Goal: Task Accomplishment & Management: Use online tool/utility

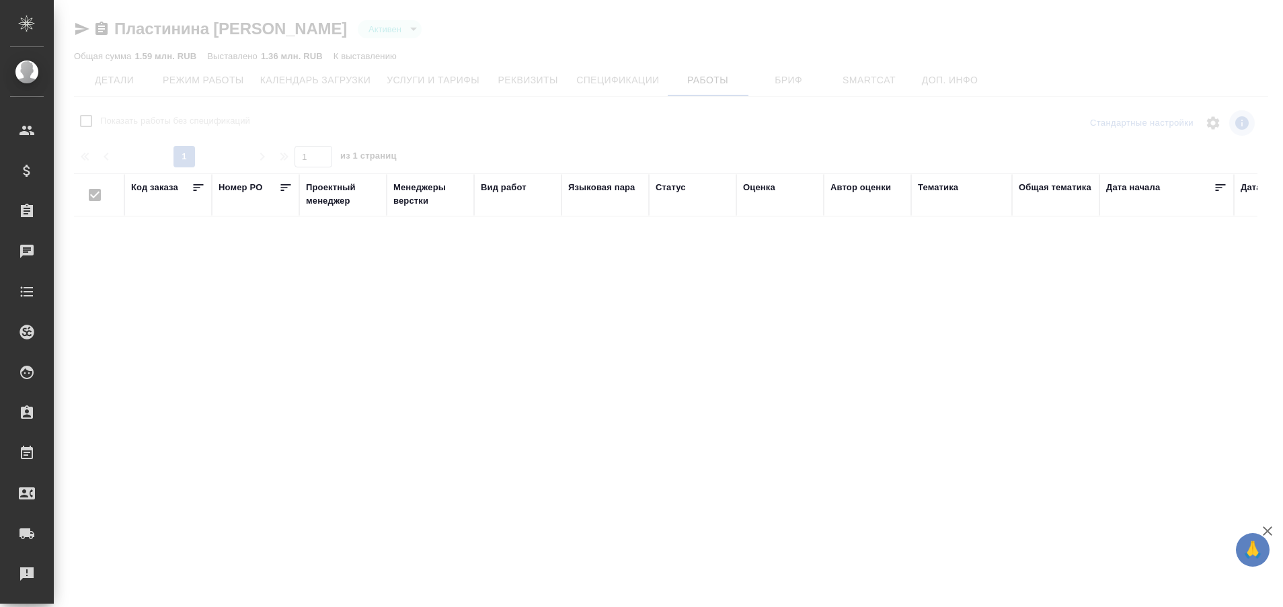
type input "active"
checkbox input "false"
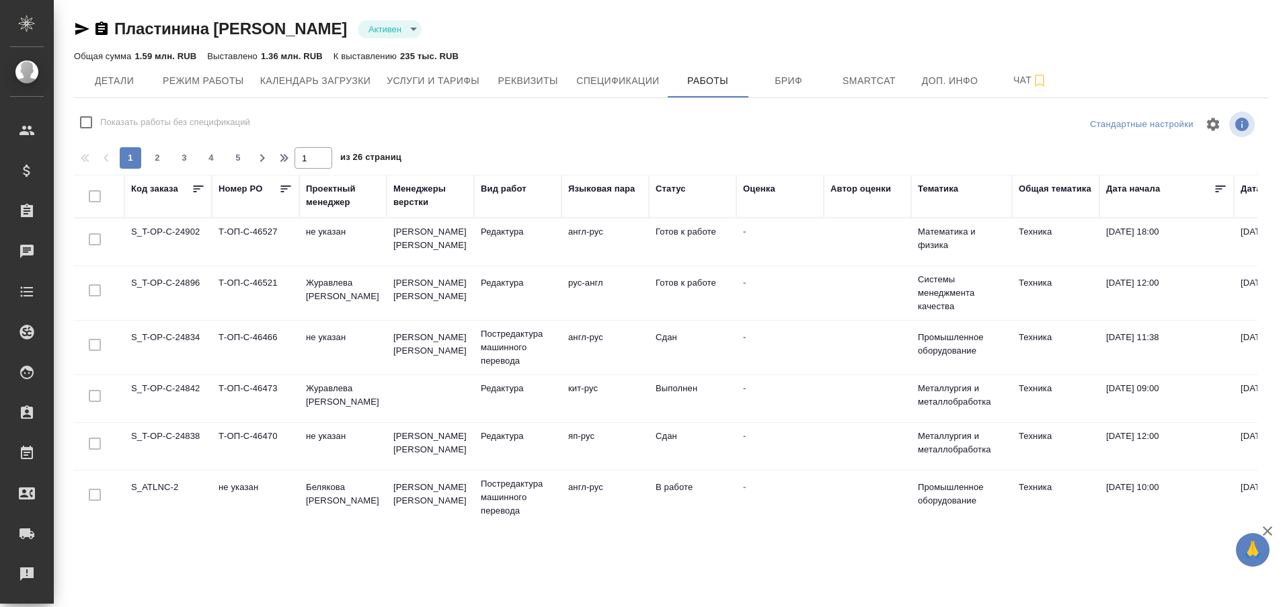
click at [173, 483] on td "S_ATLNC-2" at bounding box center [167, 497] width 87 height 47
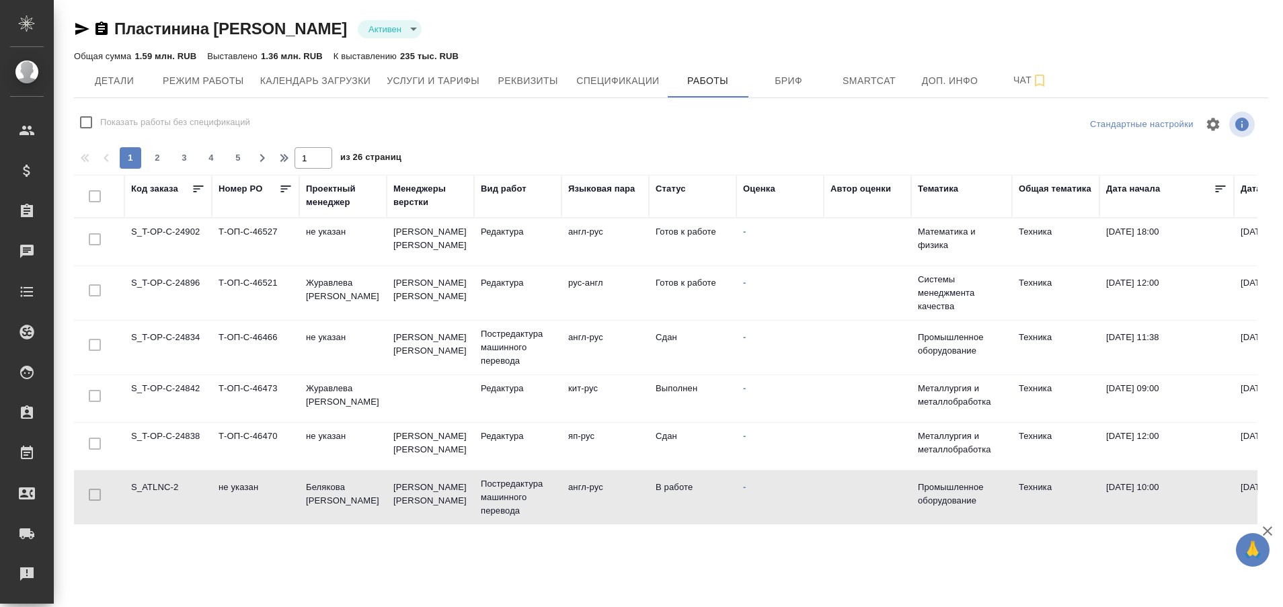
click at [173, 483] on td "S_ATLNC-2" at bounding box center [167, 497] width 87 height 47
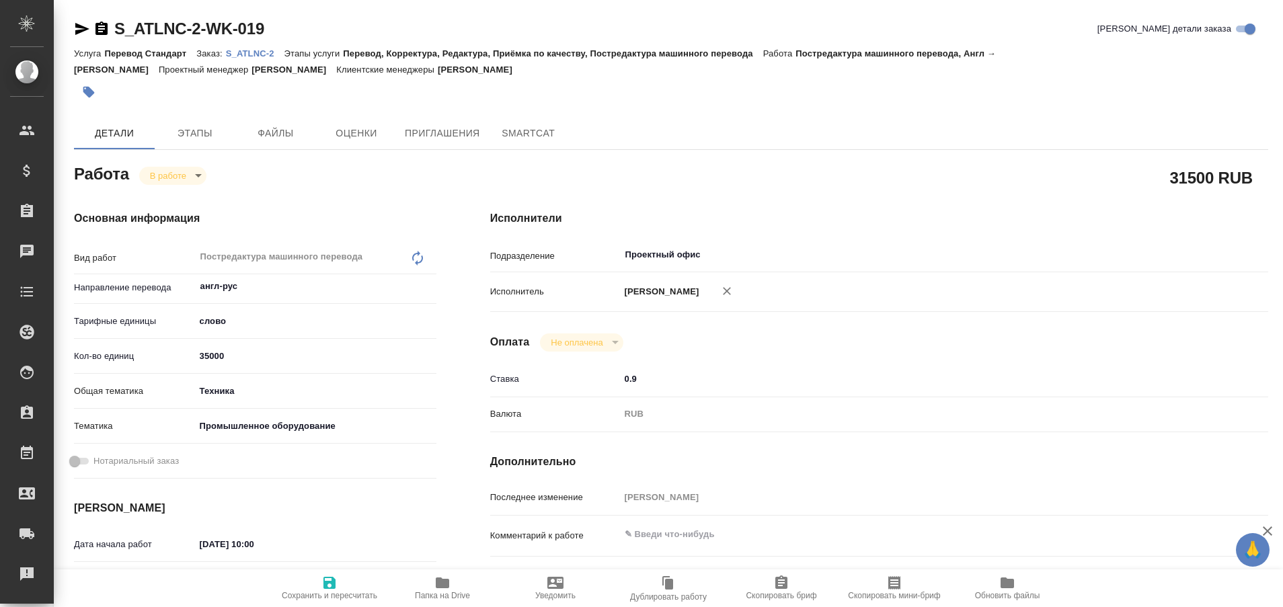
type textarea "x"
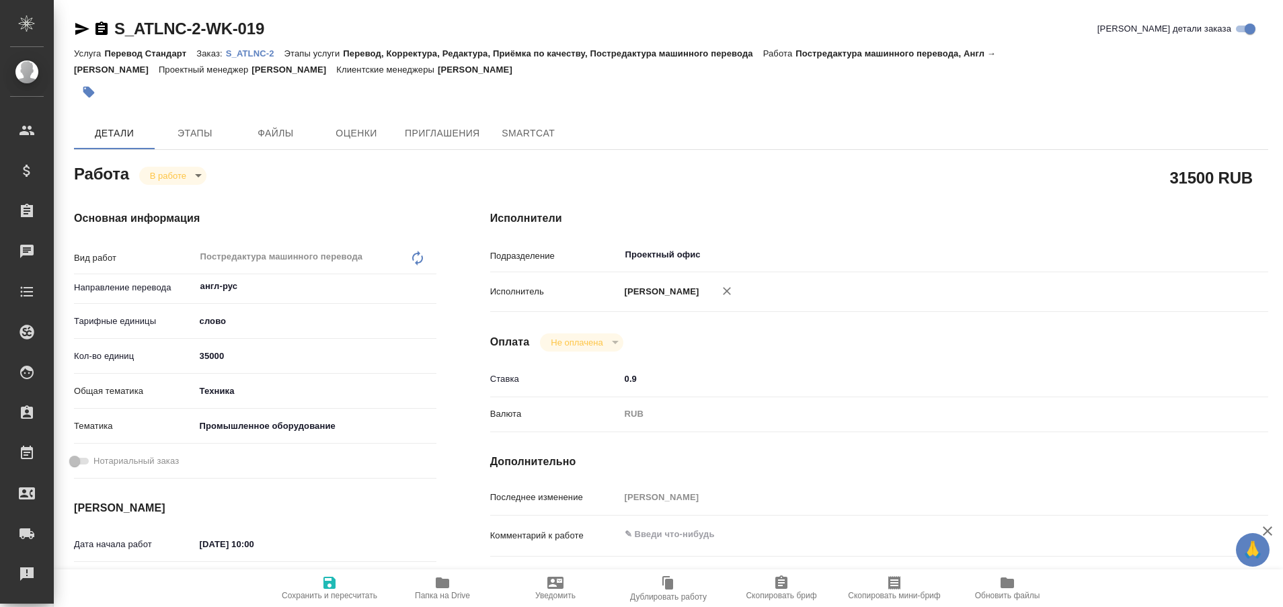
type textarea "x"
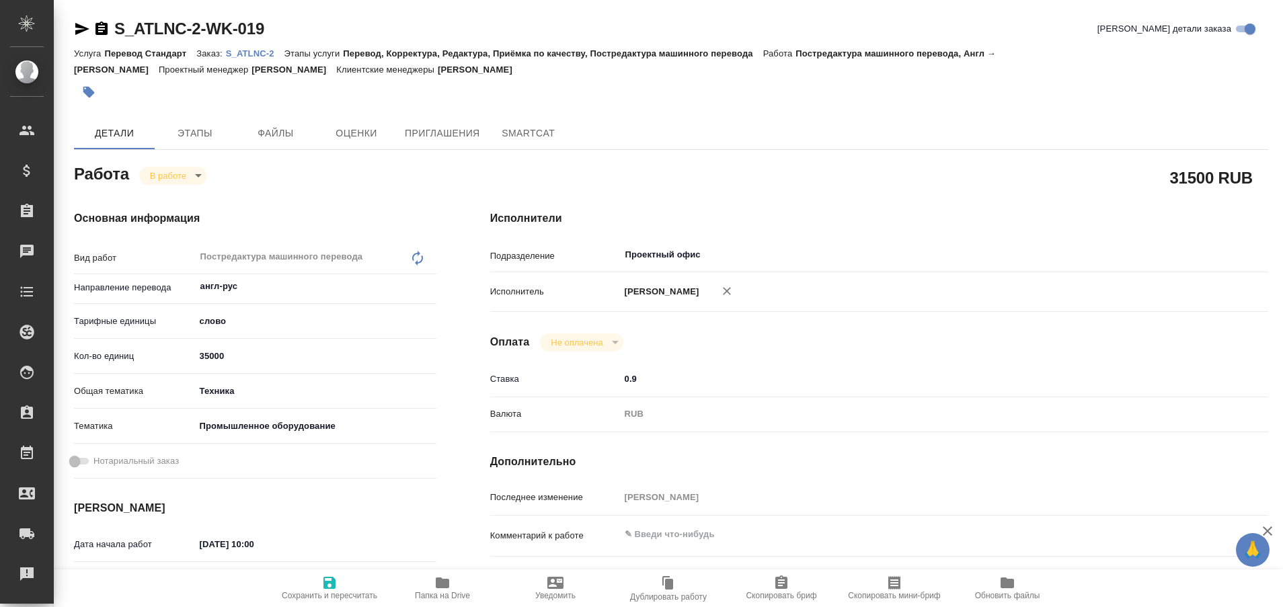
type textarea "x"
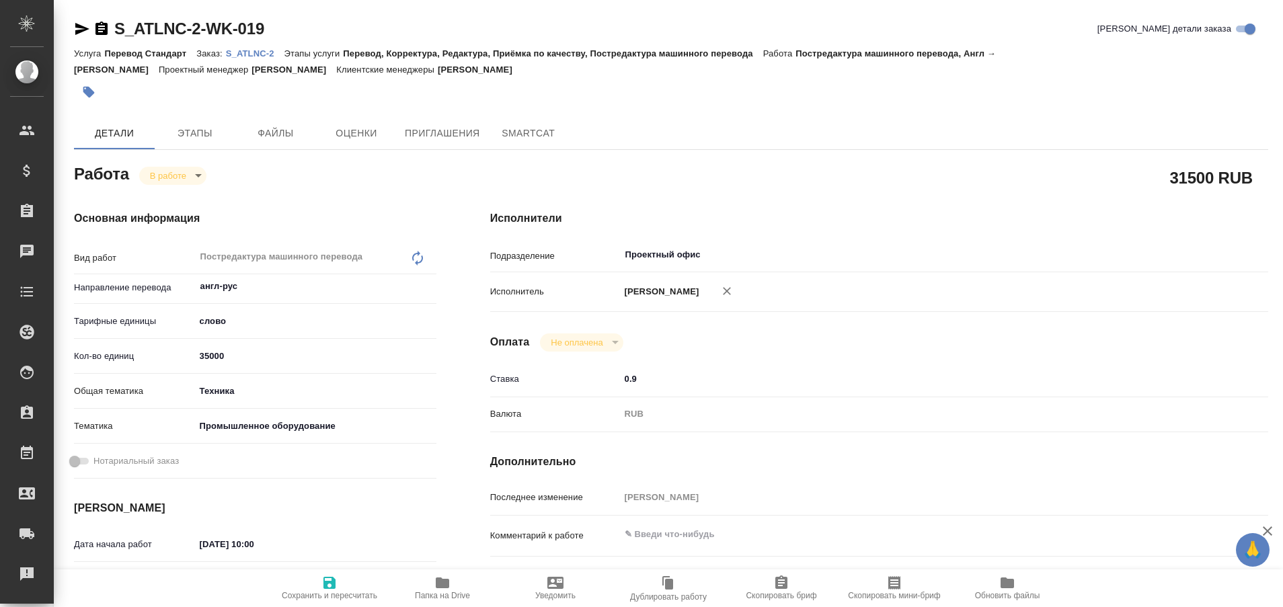
type textarea "x"
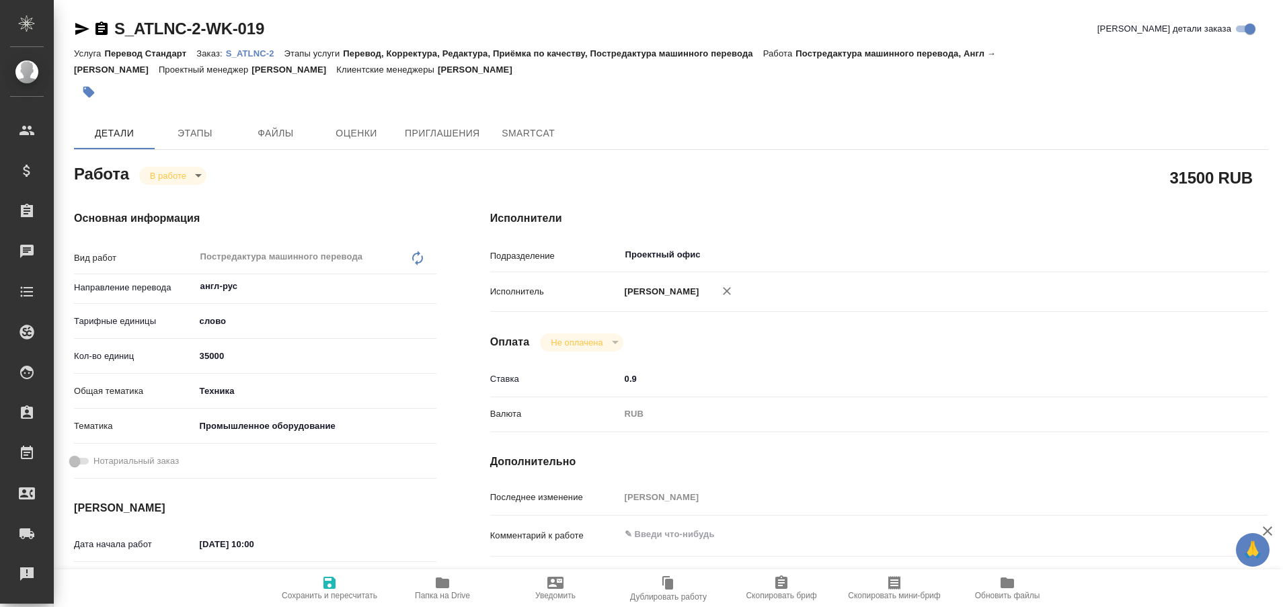
click at [259, 52] on p "S_ATLNC-2" at bounding box center [255, 53] width 59 height 10
type textarea "x"
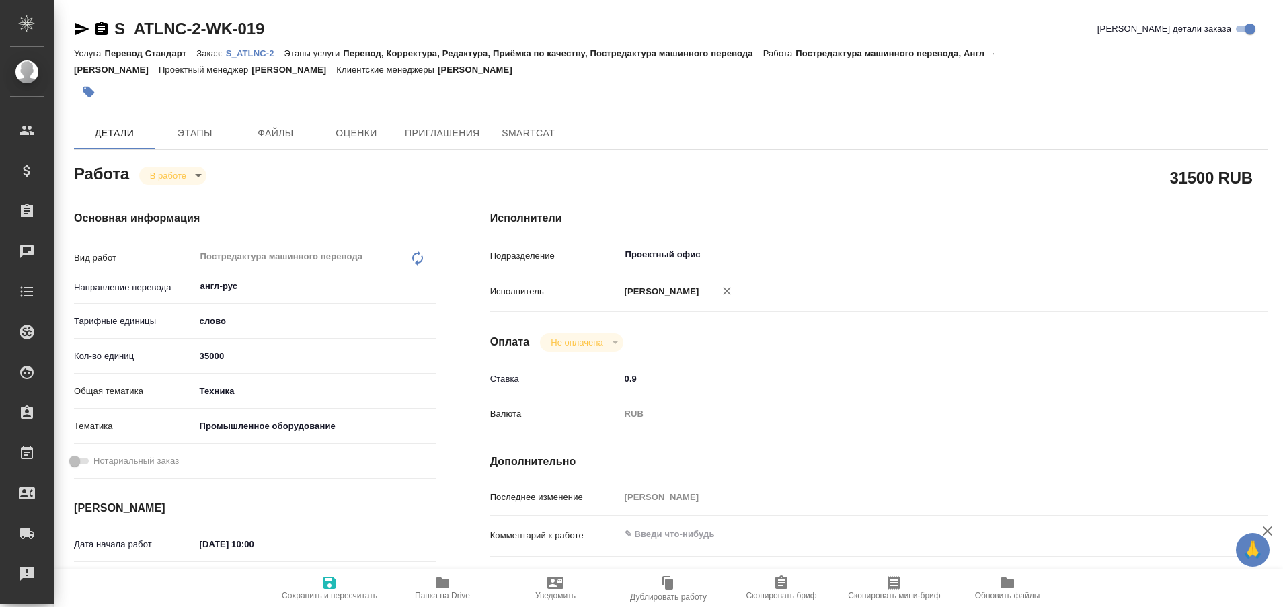
type textarea "x"
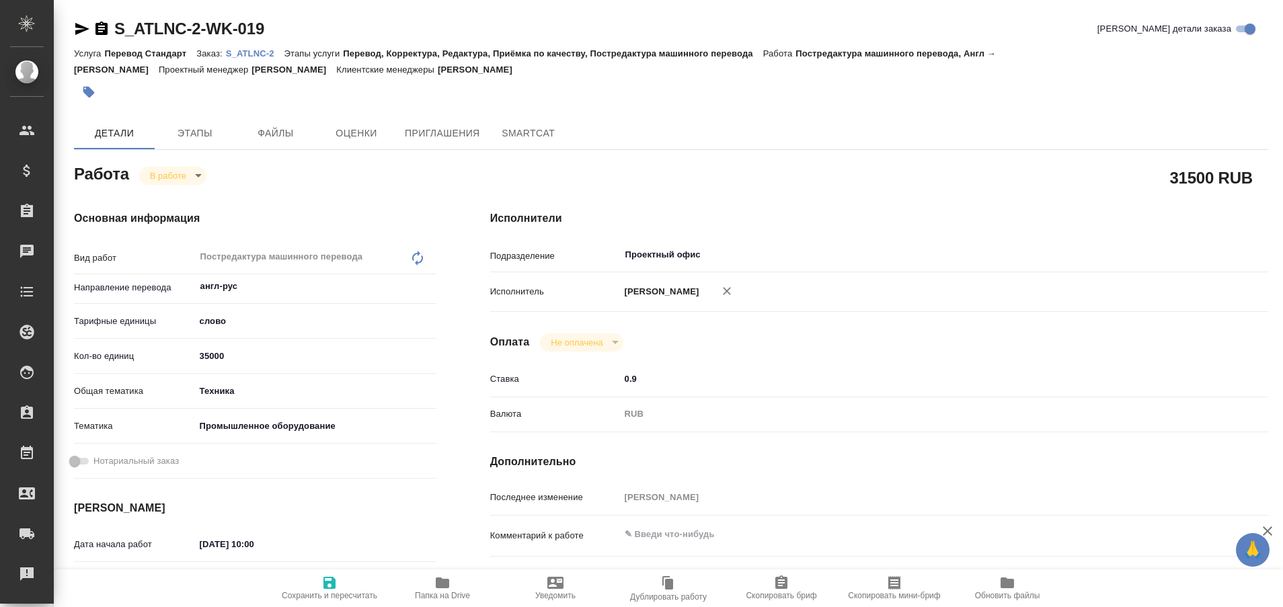
type textarea "x"
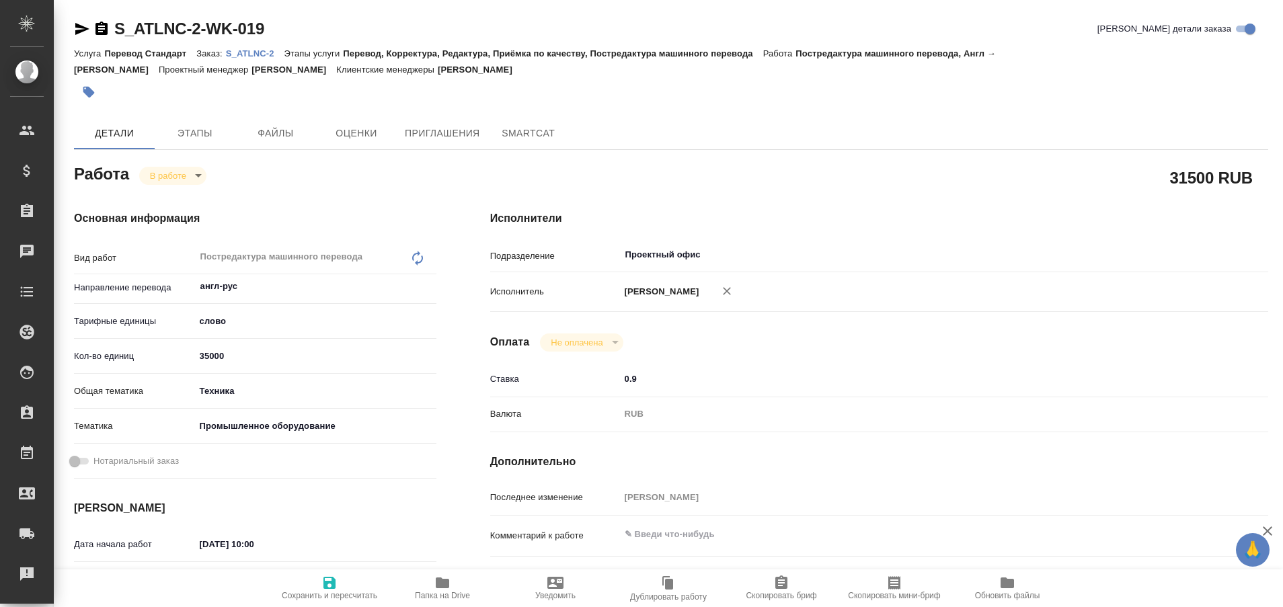
type textarea "x"
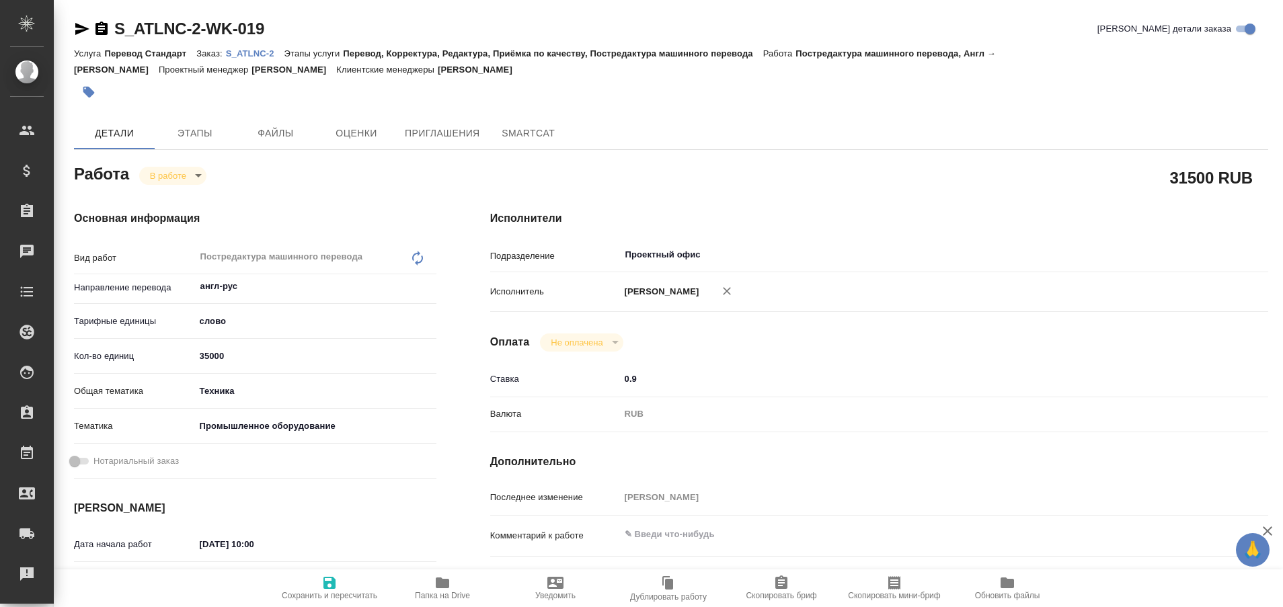
type textarea "x"
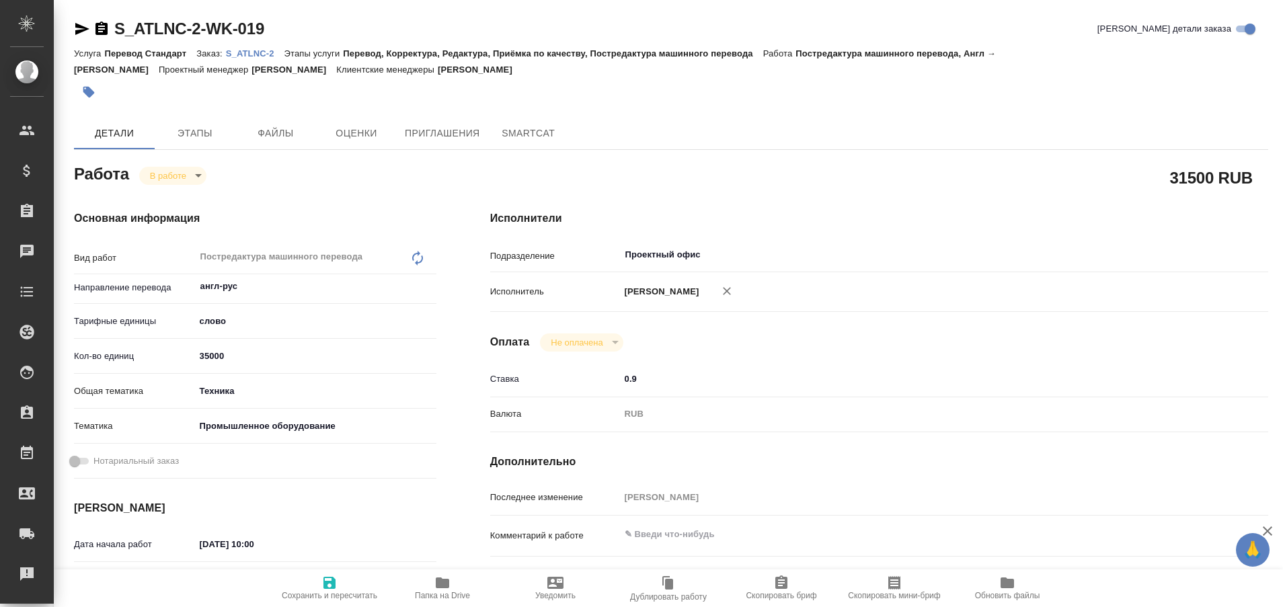
type textarea "x"
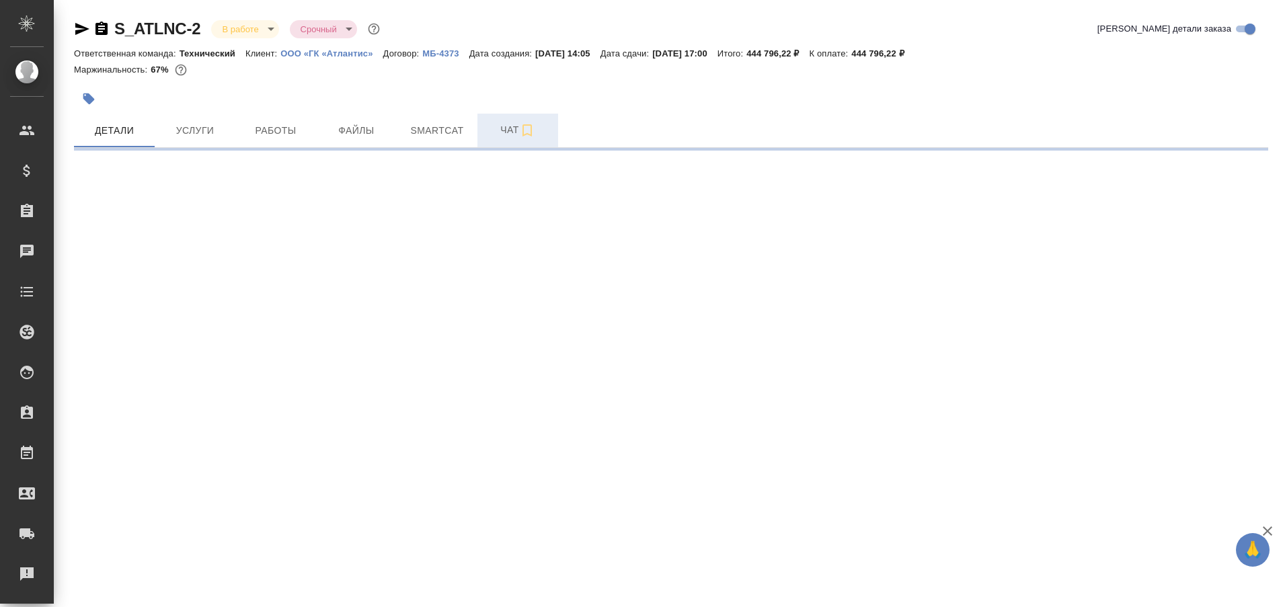
select select "RU"
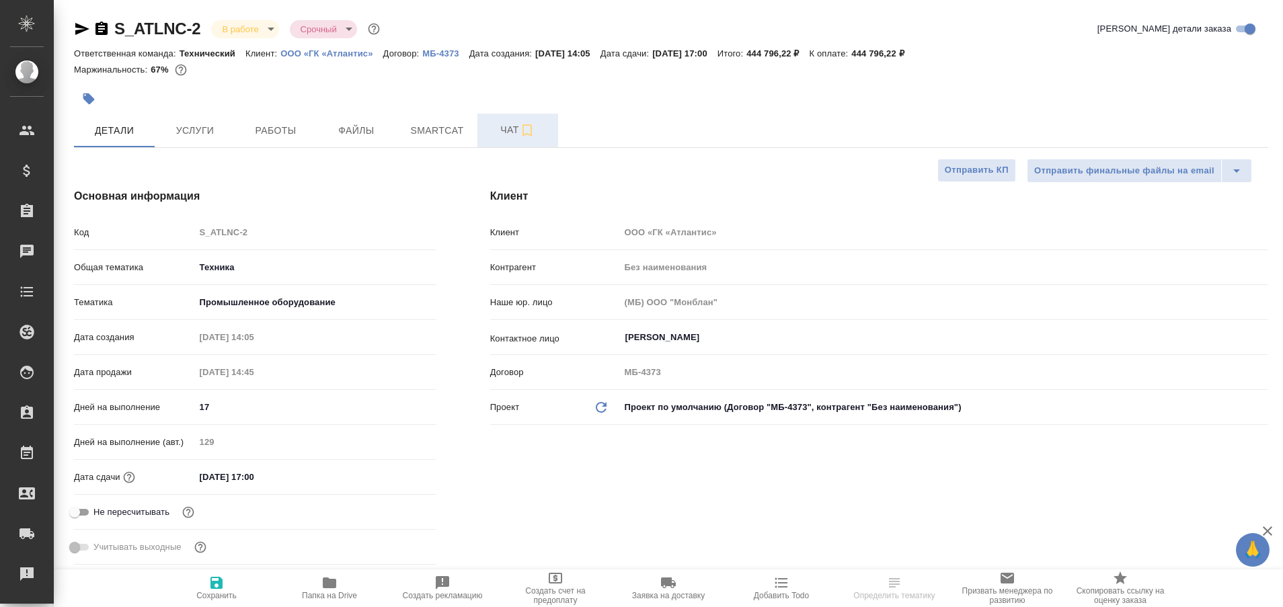
type textarea "x"
click at [509, 128] on span "Чат" at bounding box center [518, 130] width 65 height 17
type input "Белякова [PERSON_NAME]"
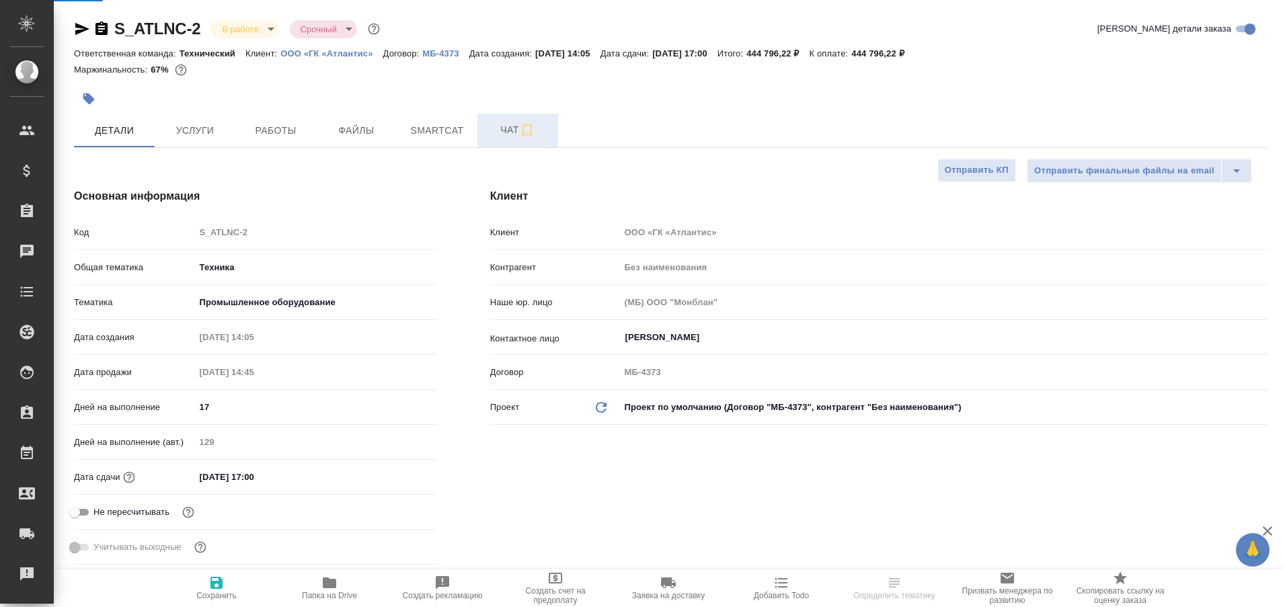
type input "Комаров Роман"
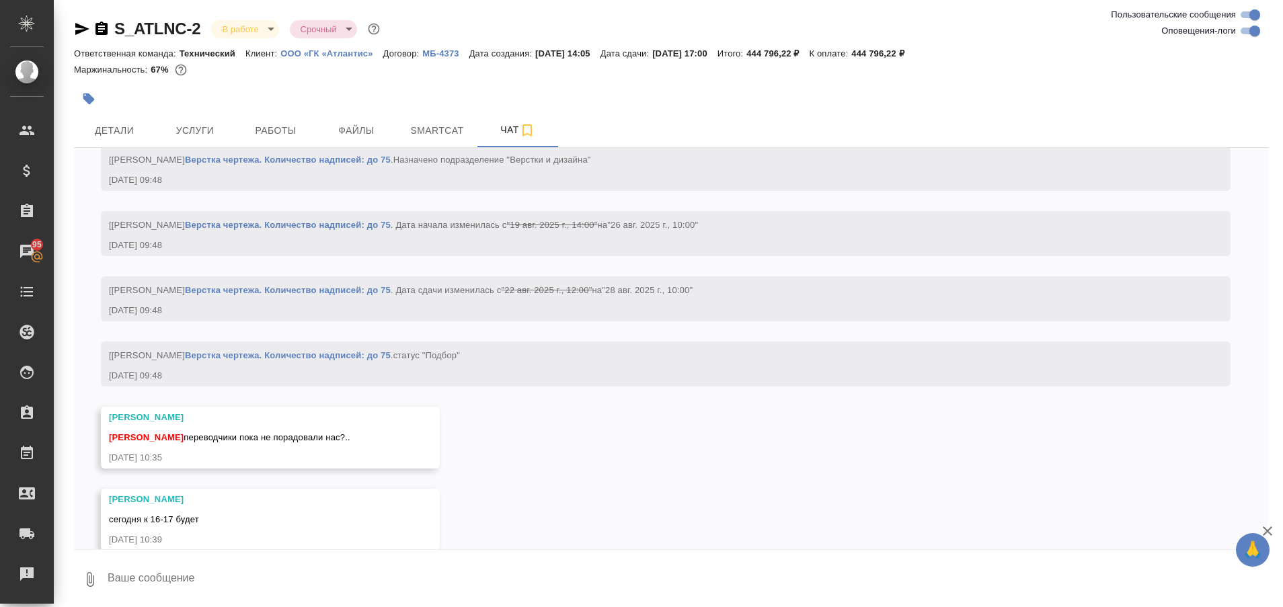
scroll to position [16250, 0]
